Goal: Task Accomplishment & Management: Complete application form

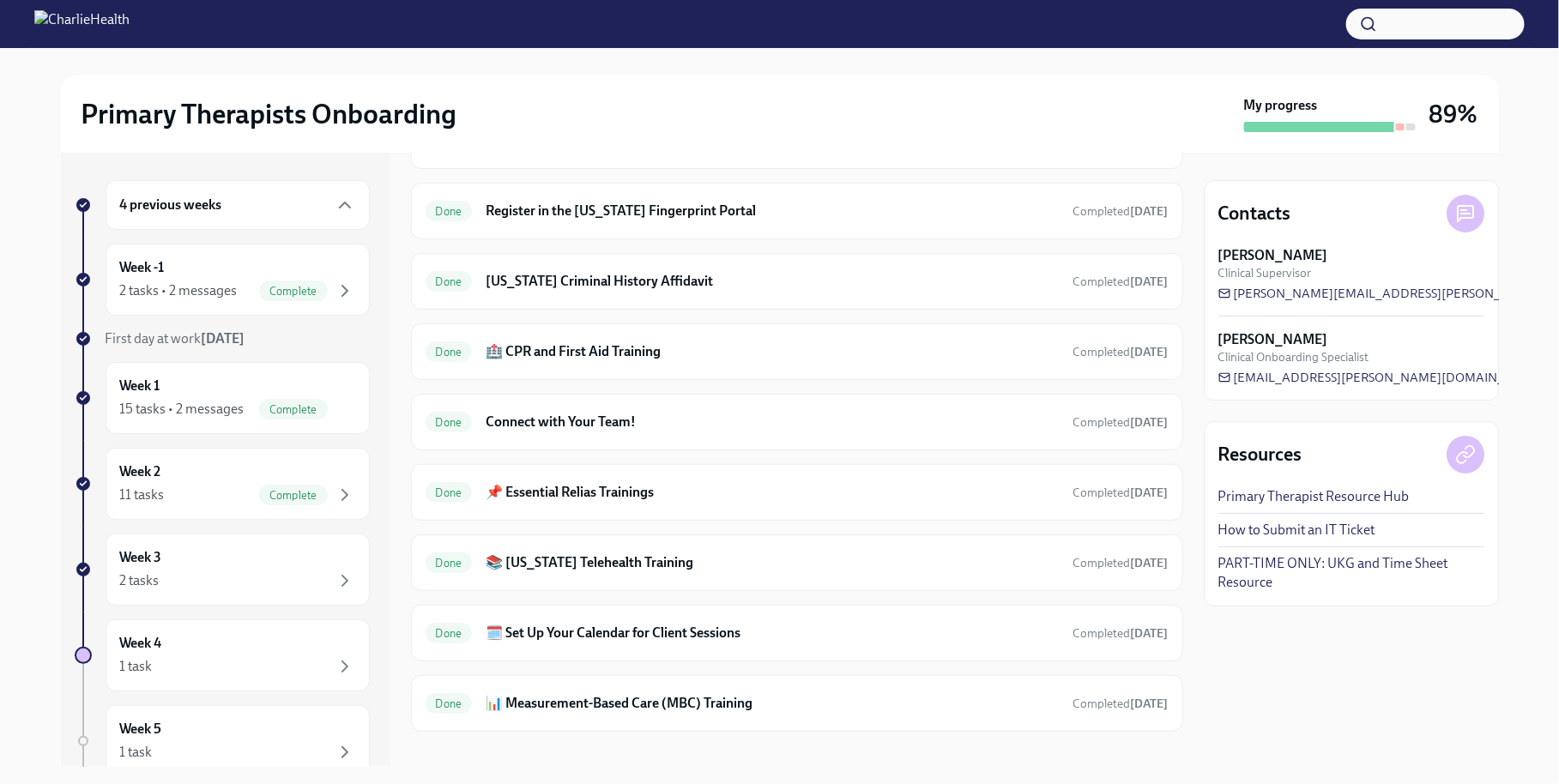
scroll to position [1085, 0]
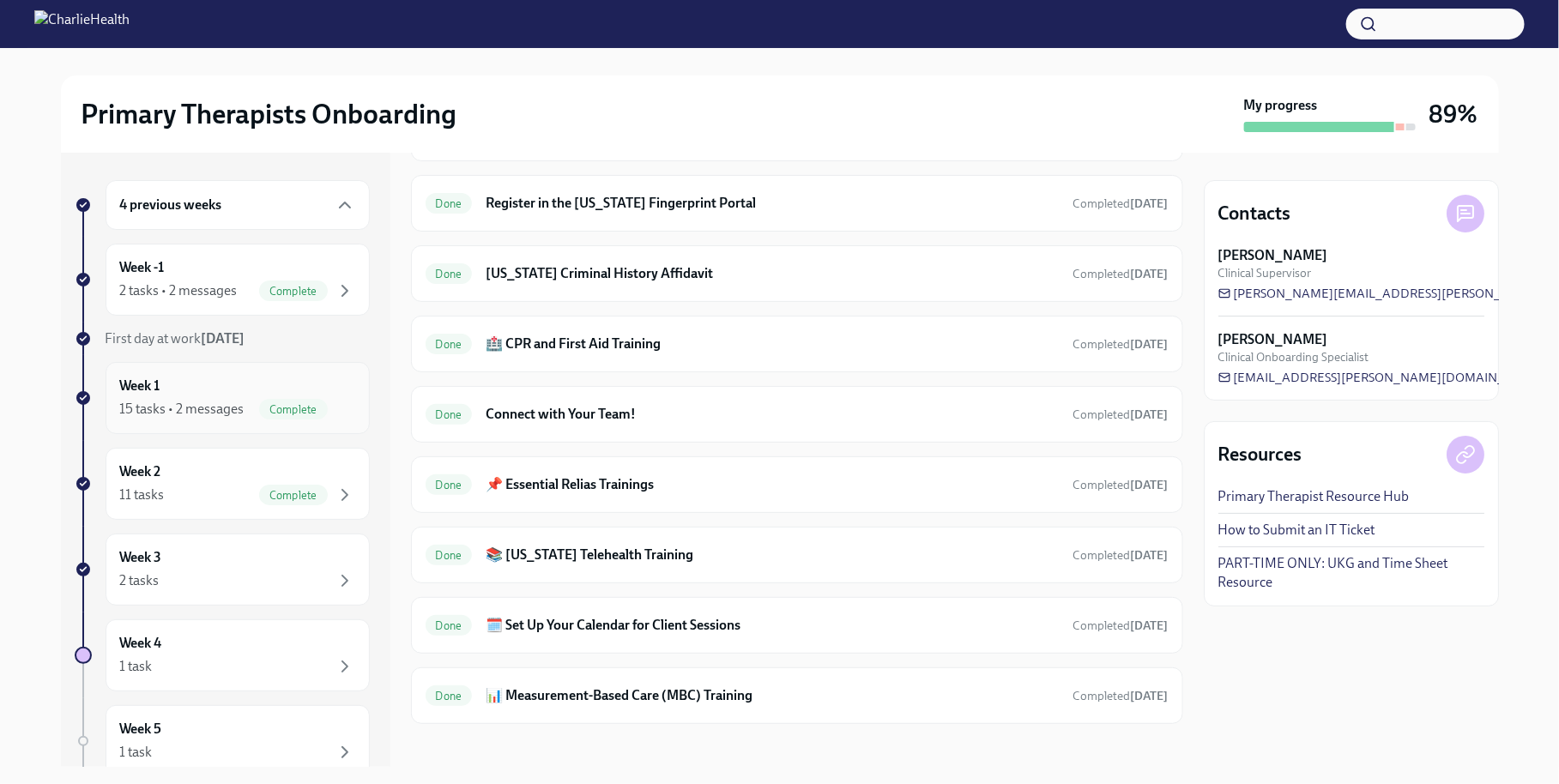
click at [346, 399] on icon "button" at bounding box center [345, 409] width 21 height 21
click at [314, 478] on div "Week 2 11 tasks Complete" at bounding box center [238, 483] width 235 height 43
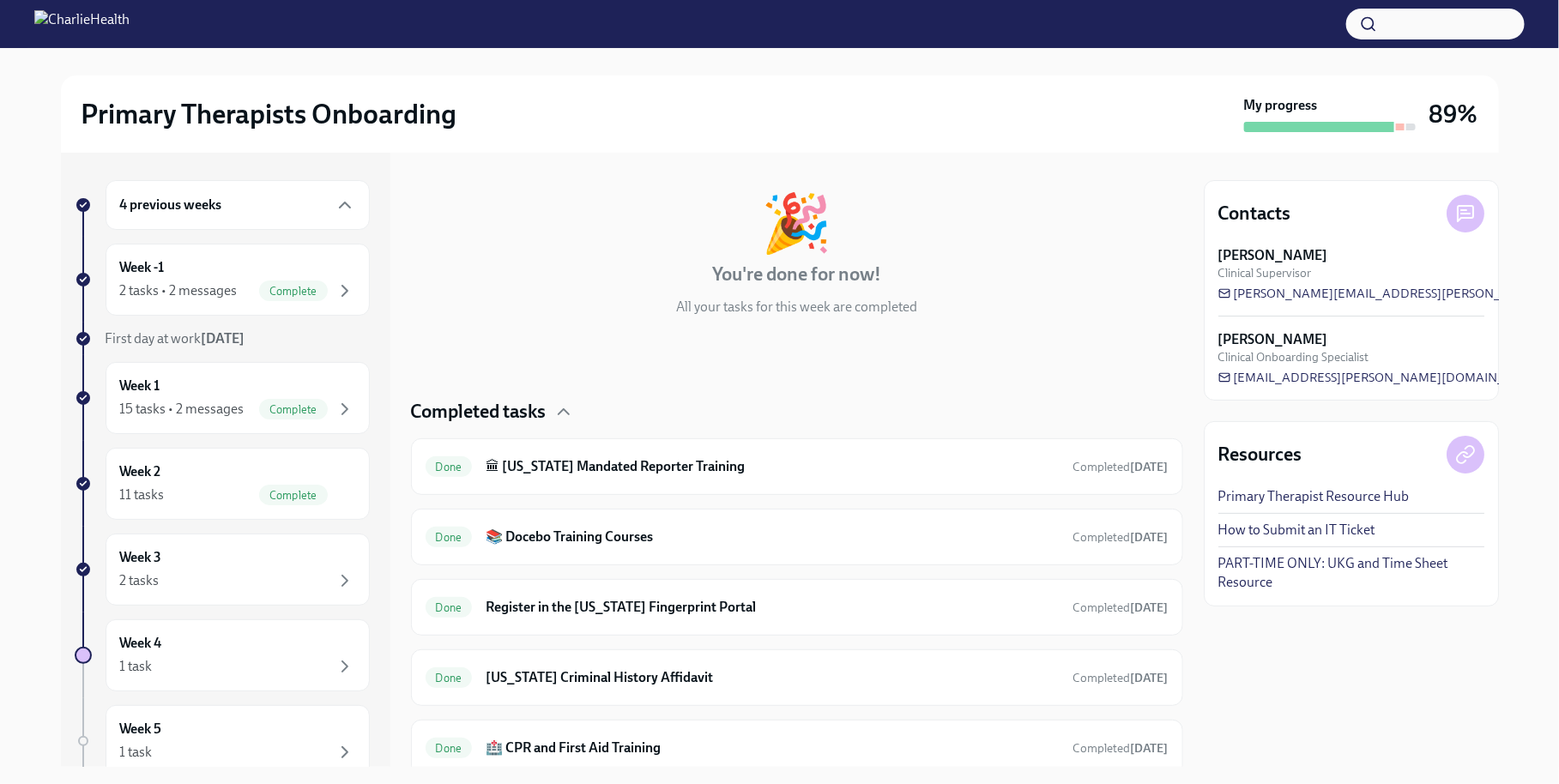
scroll to position [45, 0]
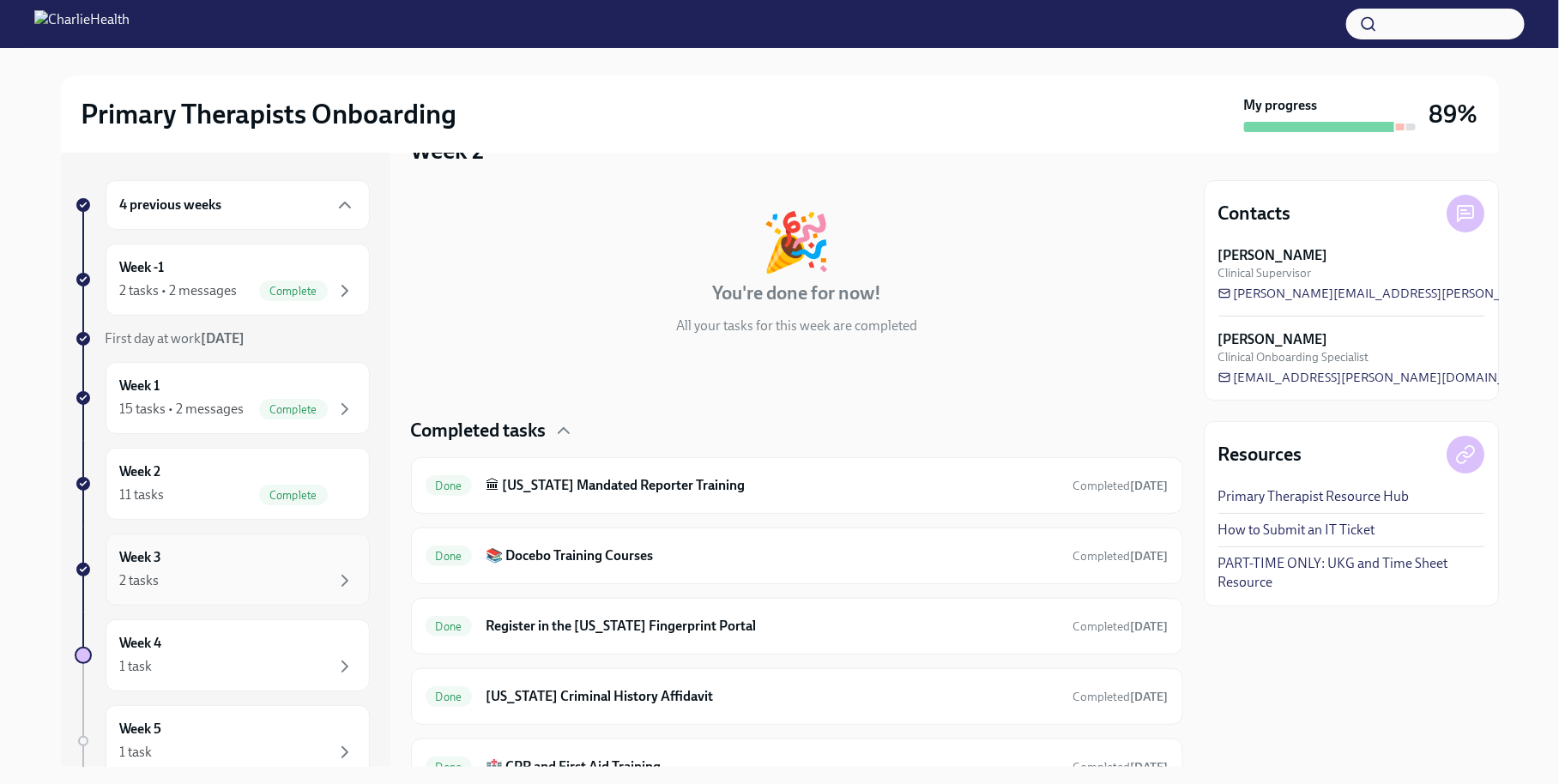
click at [269, 559] on div "Week 3 2 tasks" at bounding box center [238, 569] width 235 height 43
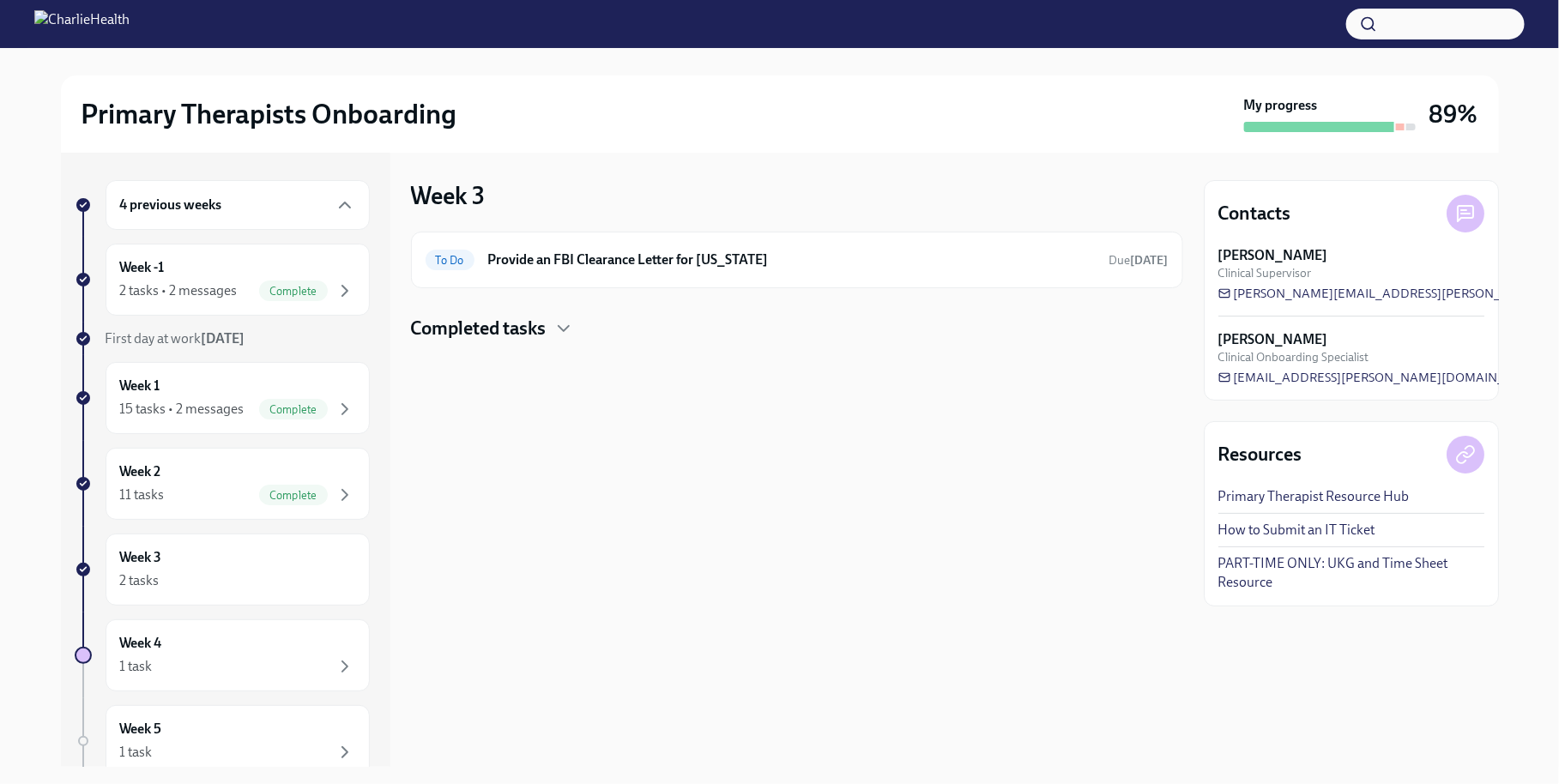
click at [536, 336] on h4 "Completed tasks" at bounding box center [478, 327] width 135 height 25
click at [255, 469] on div "Week 2 11 tasks Complete" at bounding box center [238, 483] width 235 height 43
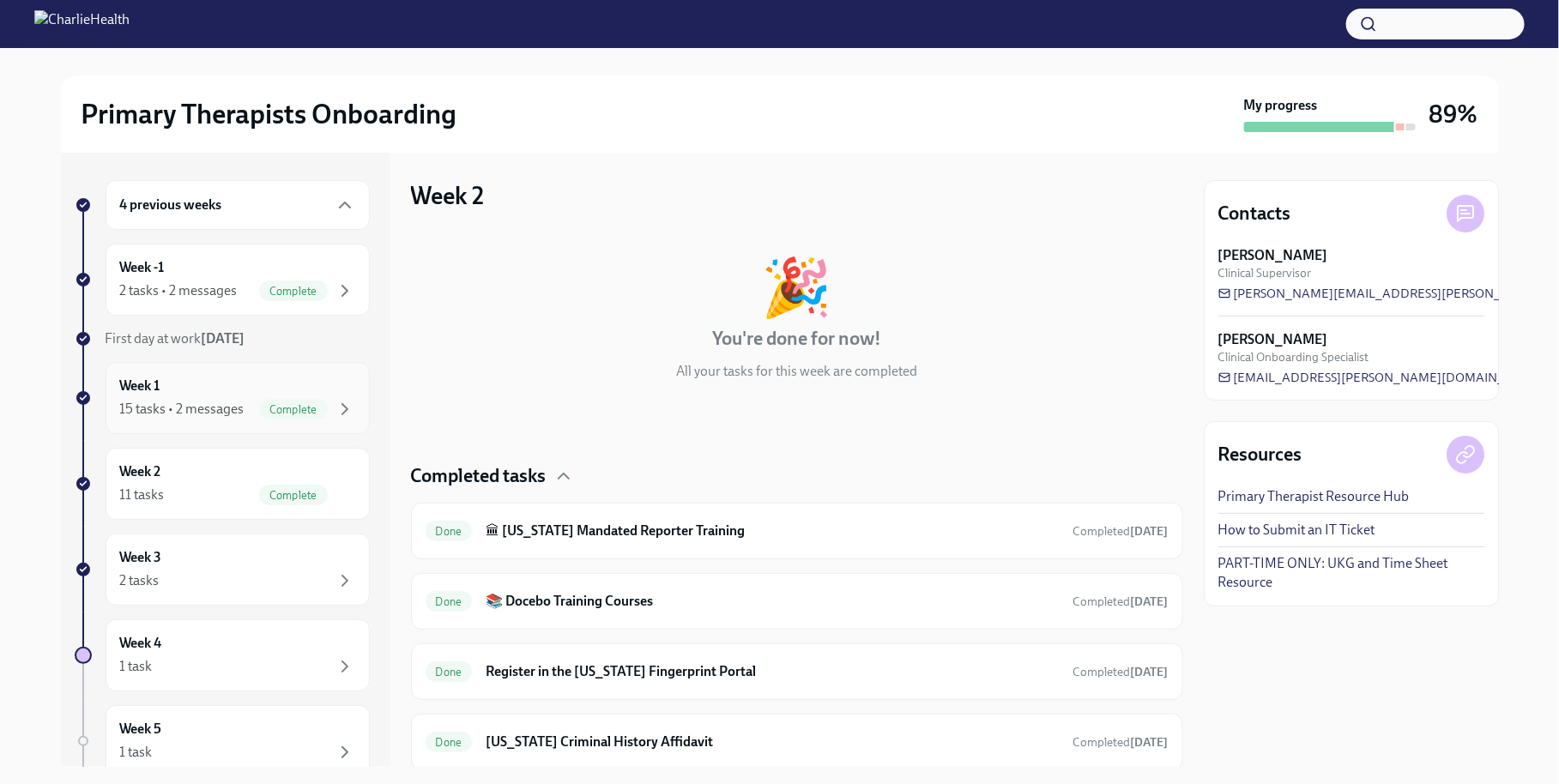
click at [328, 394] on div "Week 1 15 tasks • 2 messages Complete" at bounding box center [238, 397] width 235 height 43
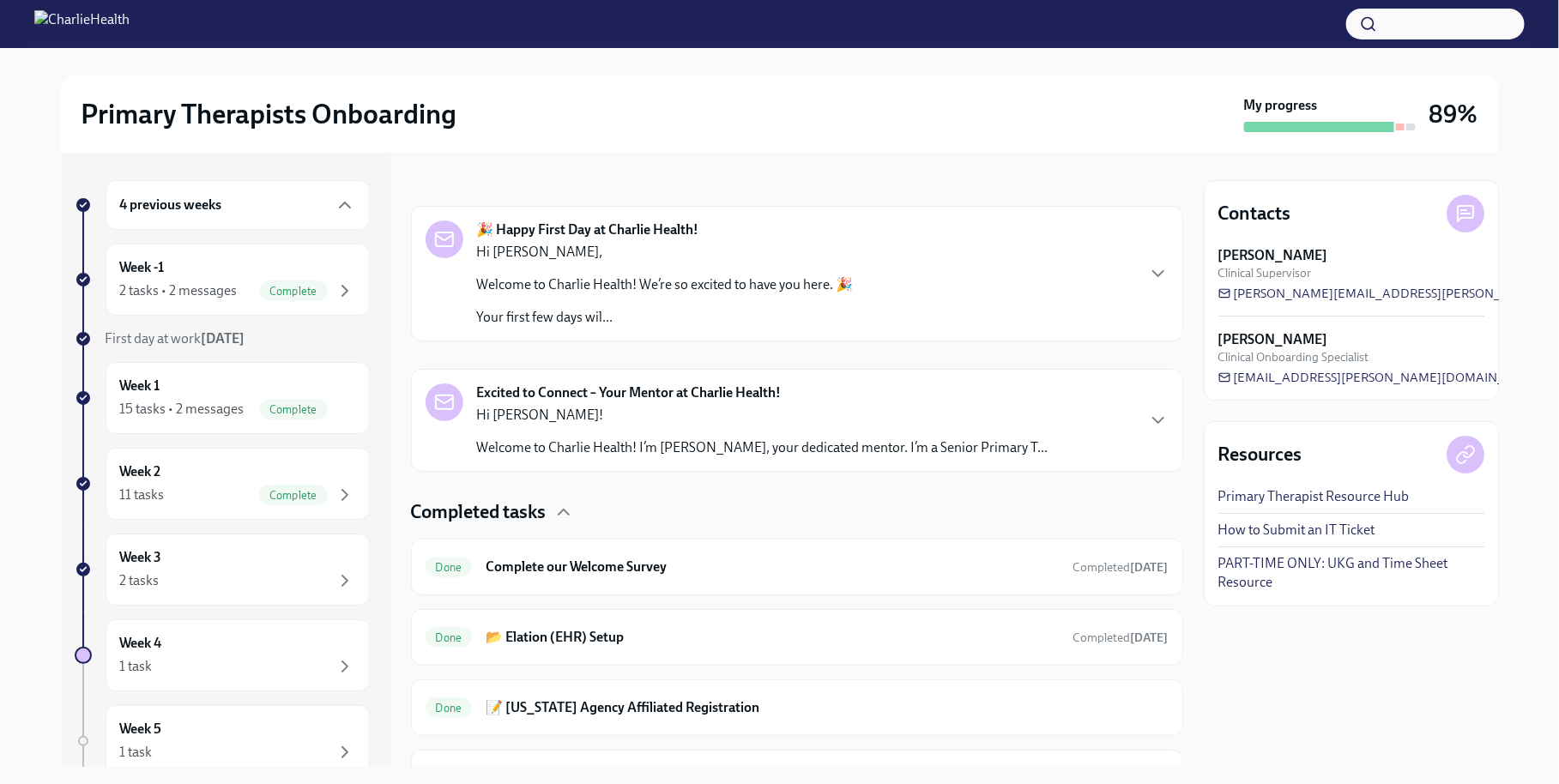
scroll to position [207, 0]
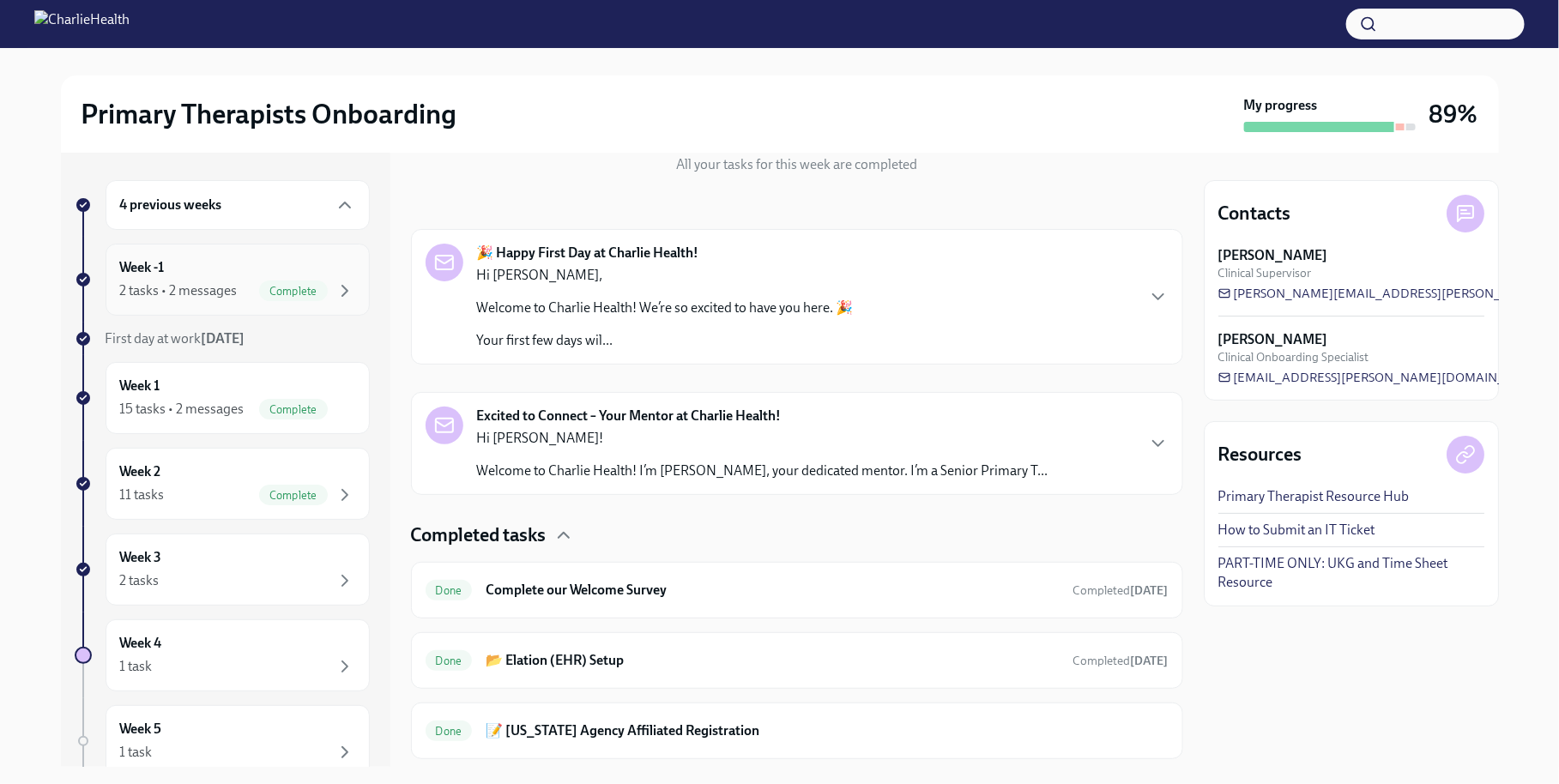
click at [328, 301] on div "Week -1 2 tasks • 2 messages Complete" at bounding box center [238, 279] width 265 height 72
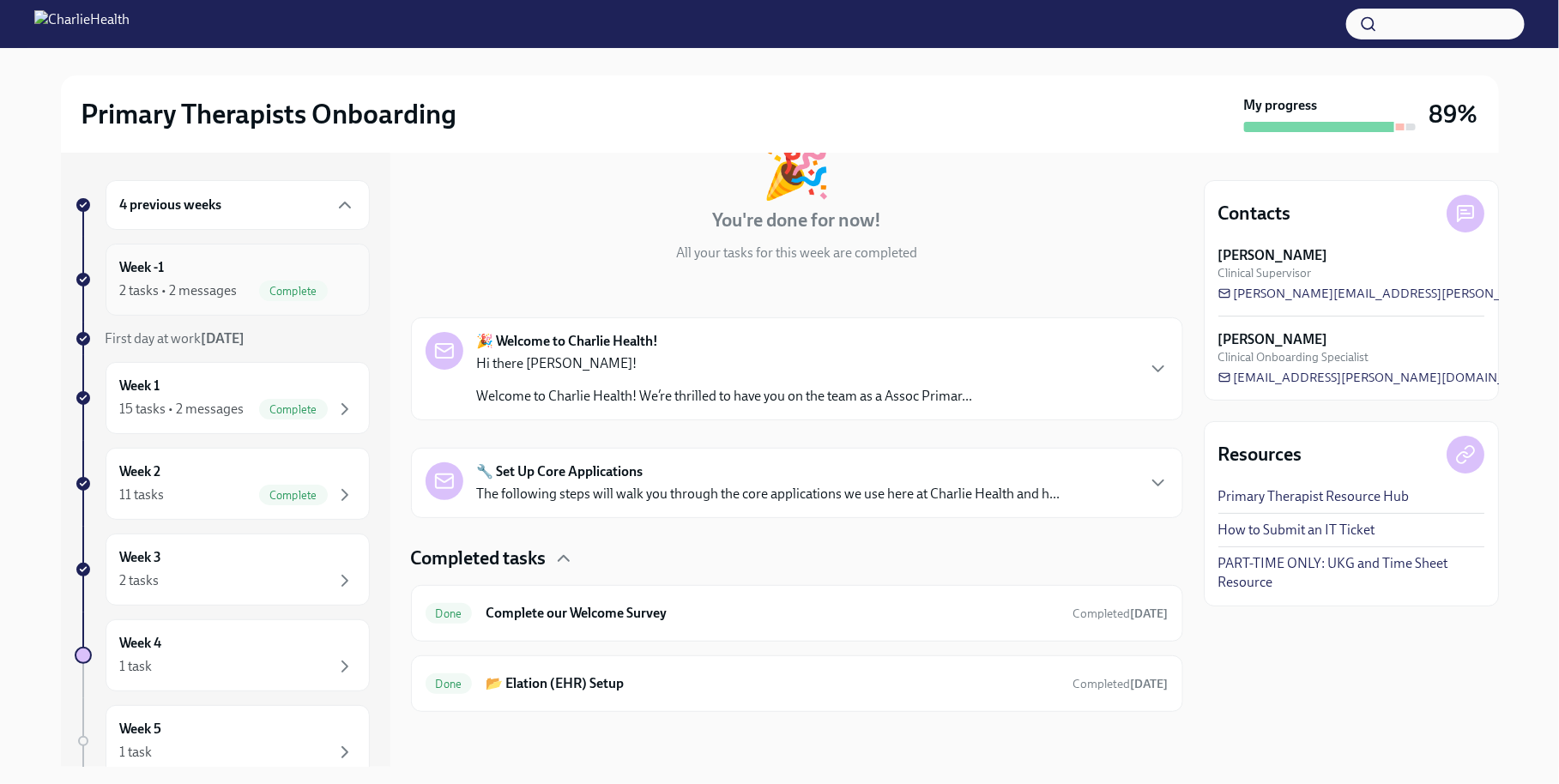
scroll to position [116, 0]
click at [183, 245] on div "Week -1 2 tasks • 2 messages Complete" at bounding box center [238, 279] width 265 height 72
click at [196, 219] on div "4 previous weeks" at bounding box center [238, 204] width 265 height 50
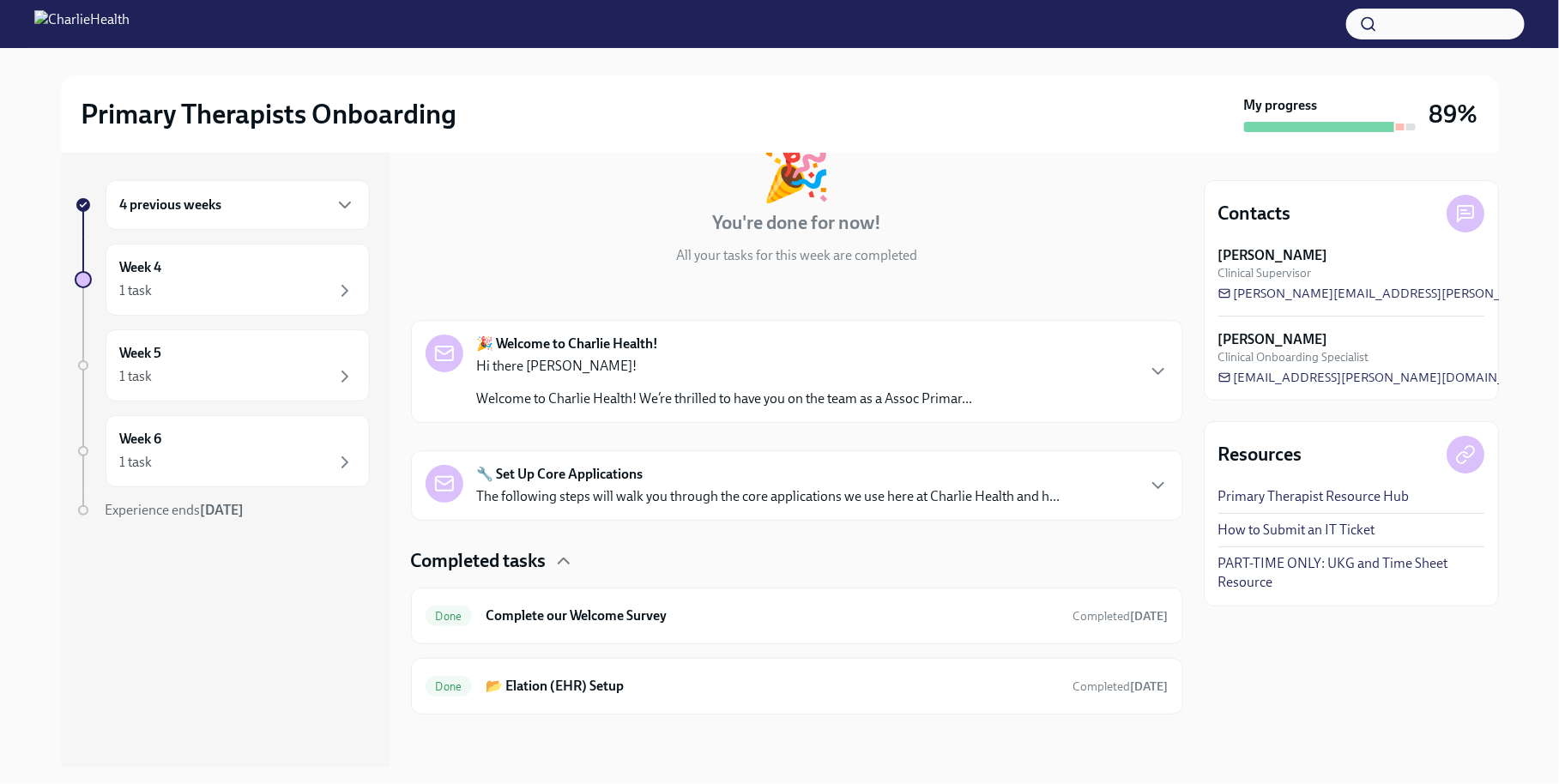
click at [196, 219] on div "4 previous weeks" at bounding box center [238, 204] width 265 height 50
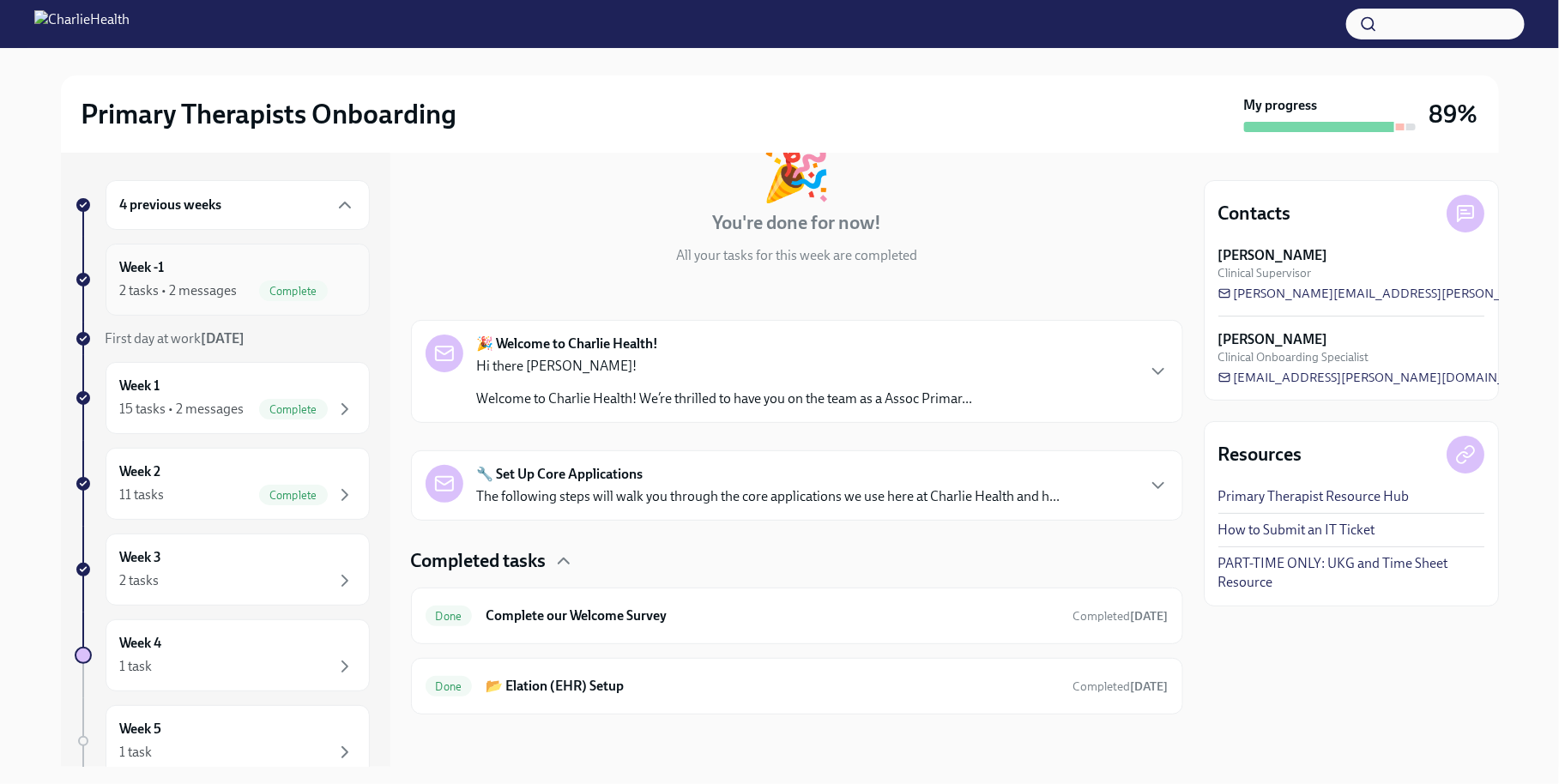
click at [191, 277] on div "Week -1 2 tasks • 2 messages Complete" at bounding box center [238, 279] width 235 height 43
click at [322, 302] on div "Week -1 2 tasks • 2 messages Complete" at bounding box center [238, 279] width 265 height 72
click at [1369, 22] on icon "button" at bounding box center [1369, 24] width 17 height 17
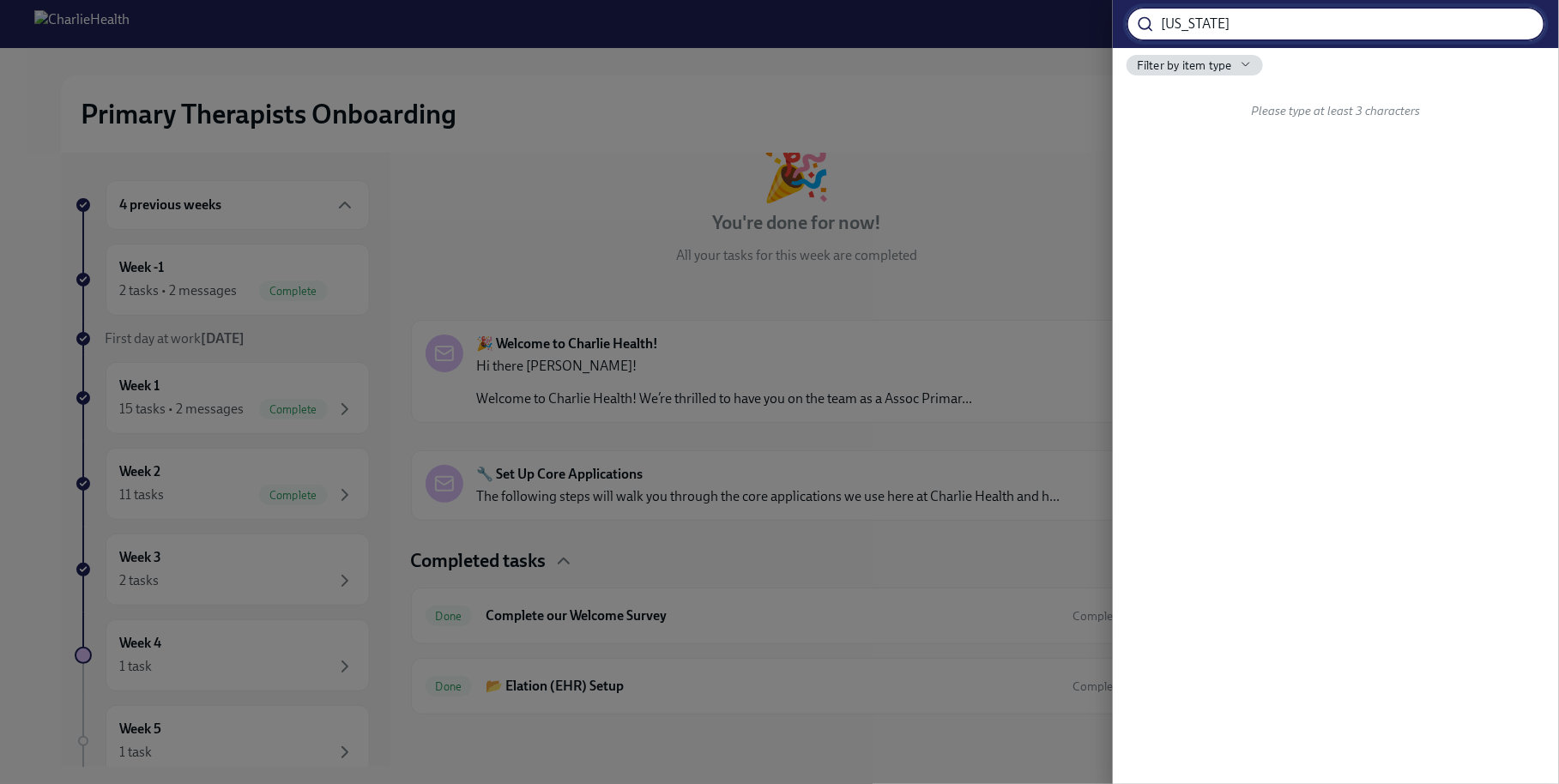
type input "[US_STATE]"
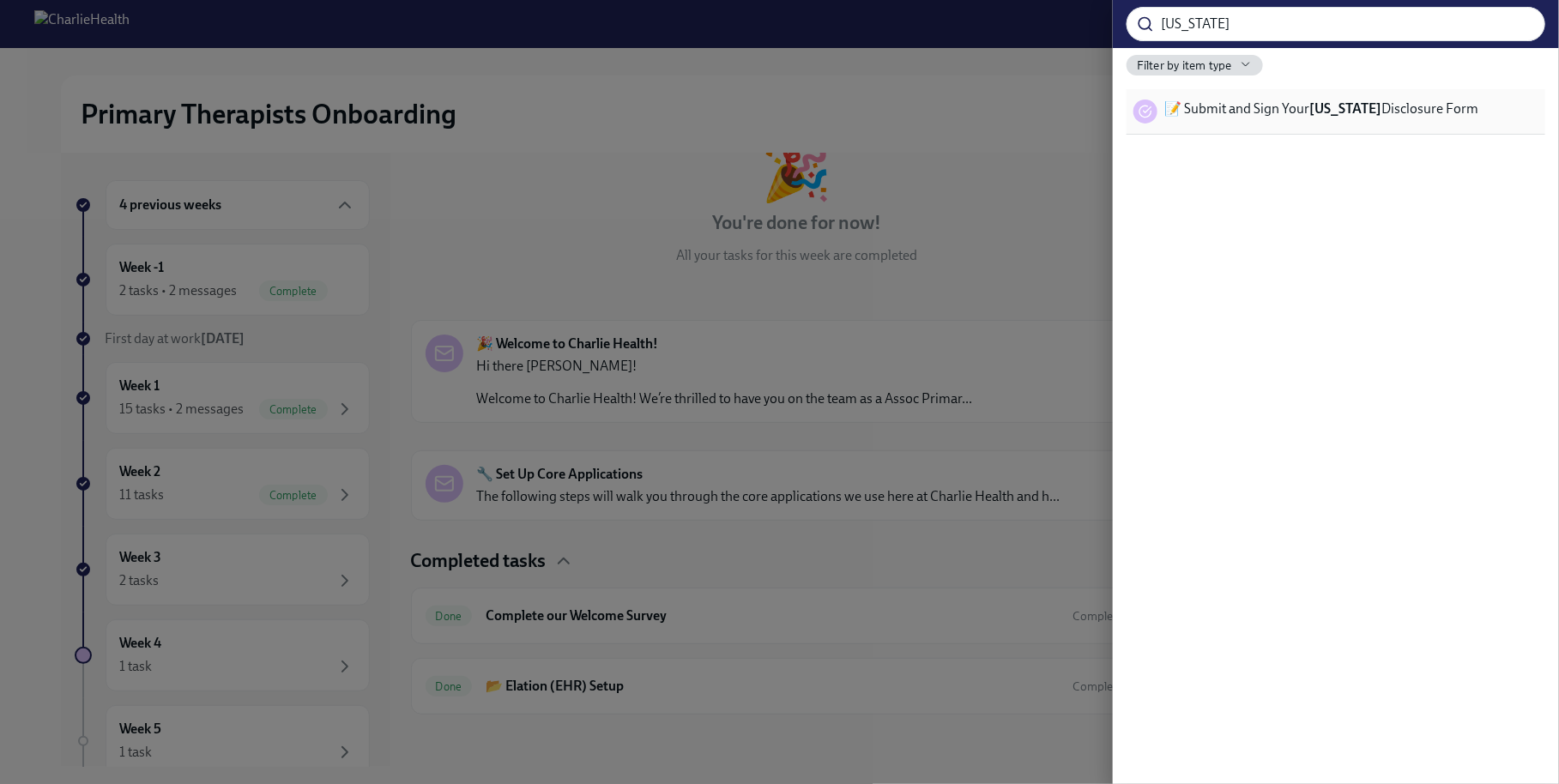
click at [1384, 108] on span "📝 Submit and Sign Your [US_STATE] Disclosure Form" at bounding box center [1321, 109] width 314 height 19
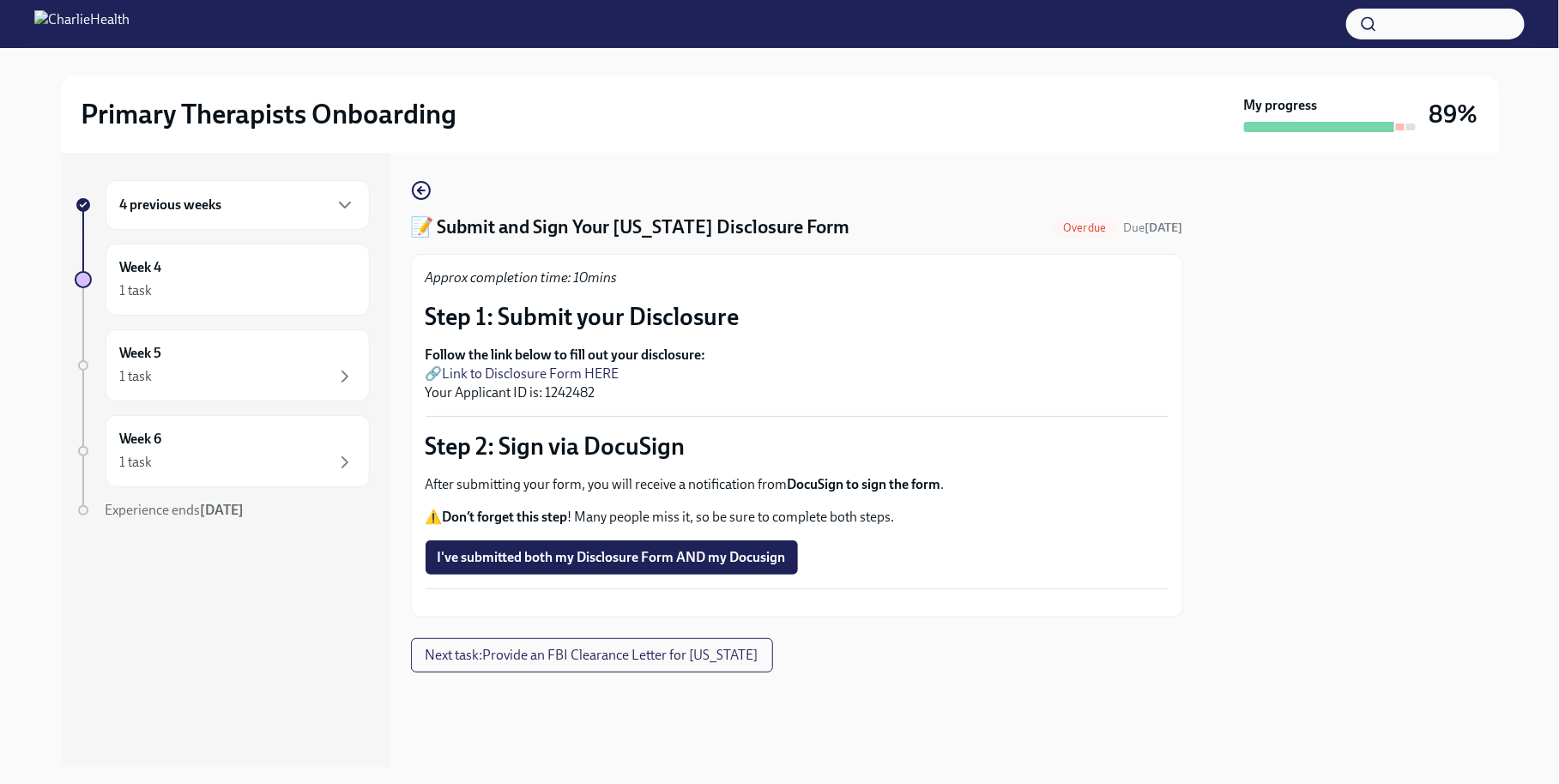
click at [580, 389] on p "Follow the link below to fill out your disclosure: 🔗 Link to Disclosure Form HE…" at bounding box center [797, 374] width 743 height 57
copy p "1242482"
click at [597, 368] on link "Link to Disclosure Form HERE" at bounding box center [531, 373] width 176 height 17
click at [608, 557] on span "I've submitted both my Disclosure Form AND my Docusign" at bounding box center [611, 558] width 348 height 17
